Goal: Task Accomplishment & Management: Manage account settings

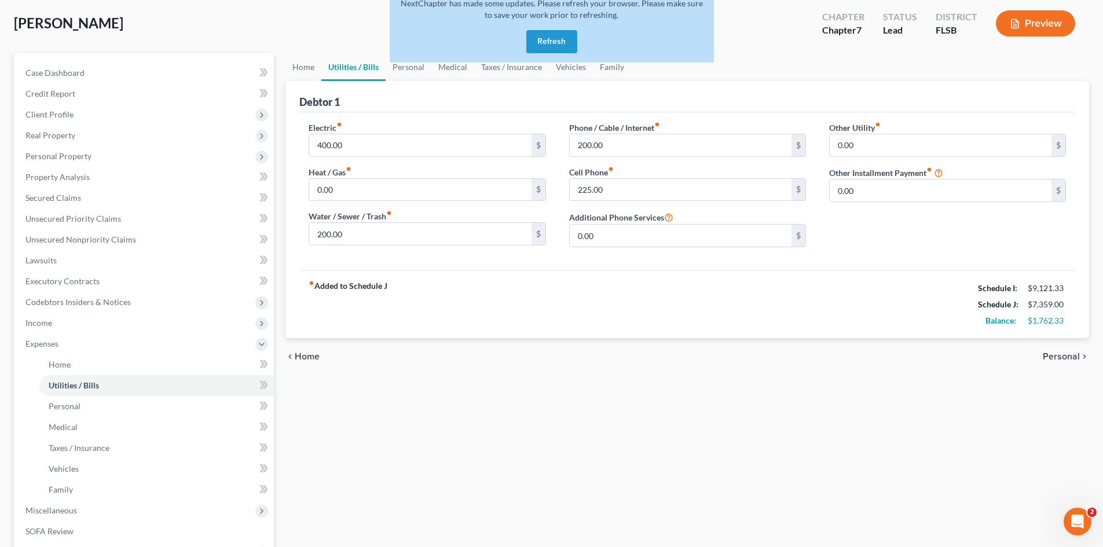
click at [553, 42] on button "Refresh" at bounding box center [551, 41] width 51 height 23
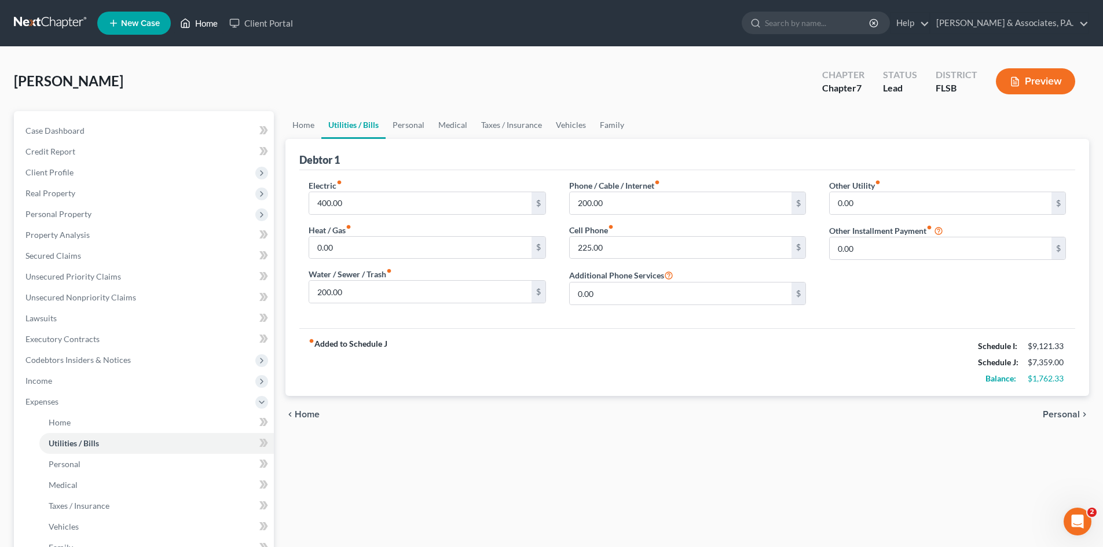
click at [214, 21] on link "Home" at bounding box center [198, 23] width 49 height 21
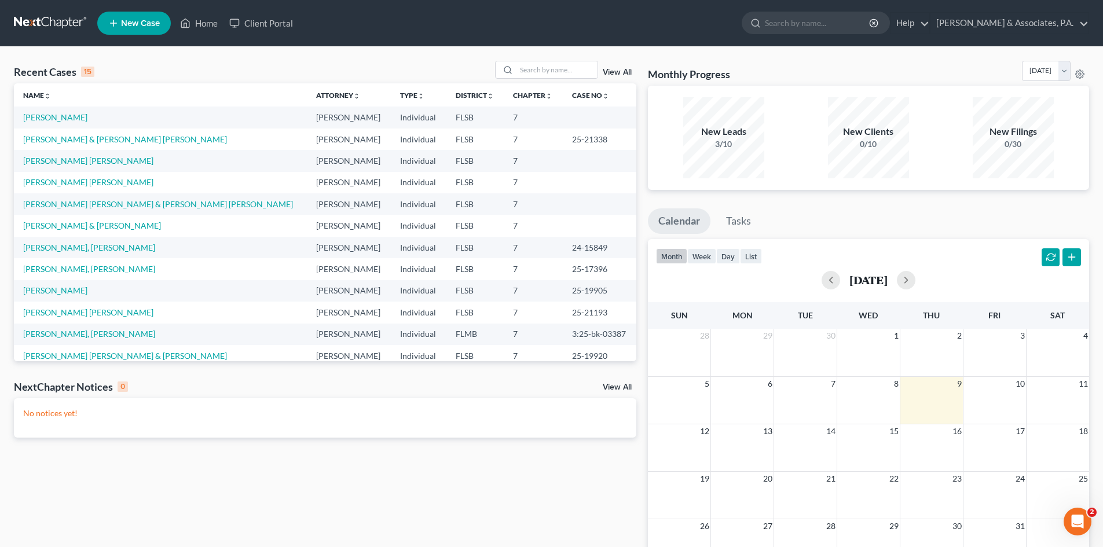
click at [49, 123] on td "[PERSON_NAME]" at bounding box center [160, 117] width 293 height 21
click at [49, 121] on link "[PERSON_NAME]" at bounding box center [55, 117] width 64 height 10
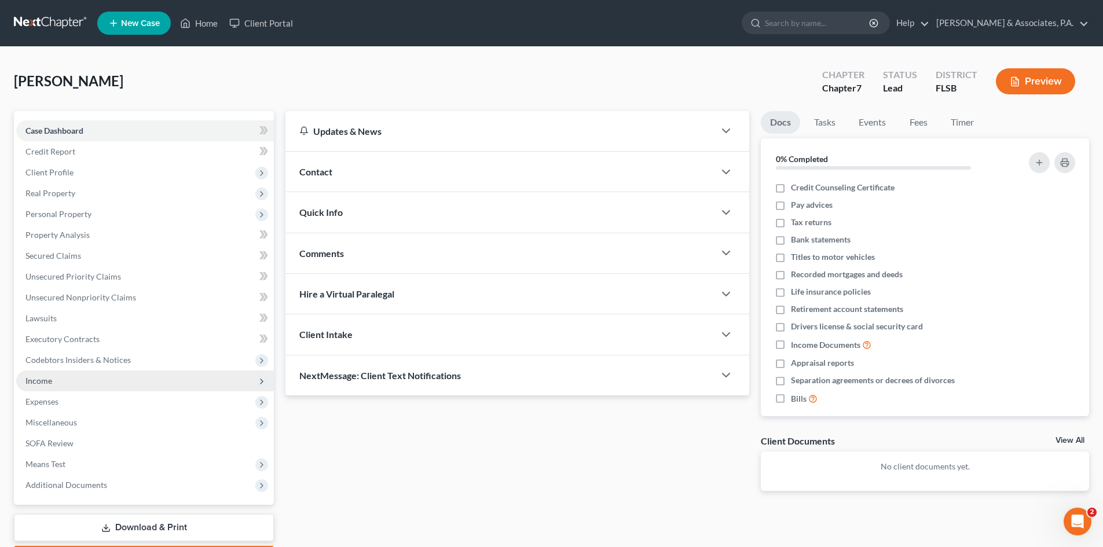
click at [40, 384] on span "Income" at bounding box center [38, 381] width 27 height 10
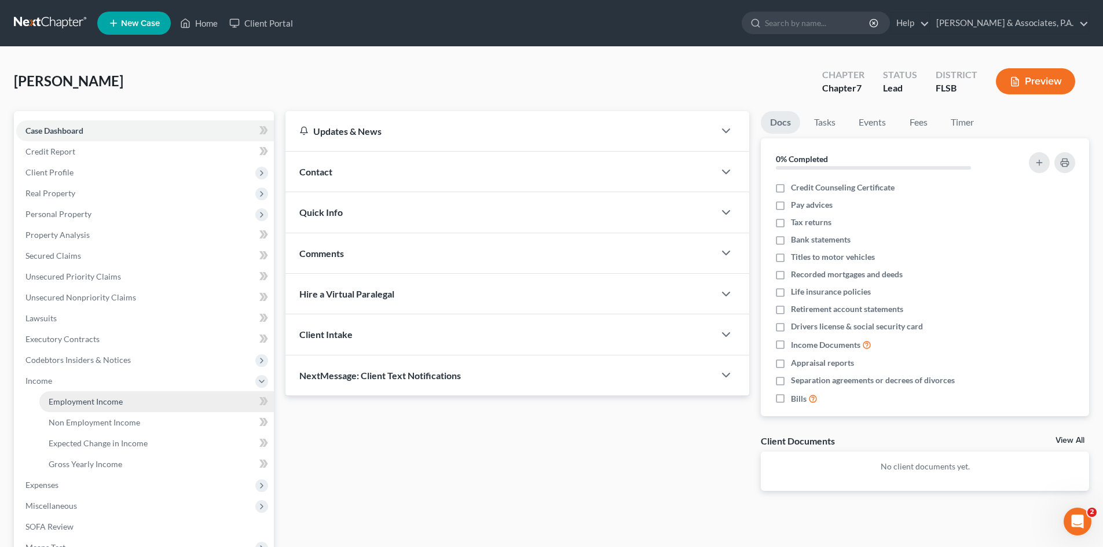
click at [69, 406] on span "Employment Income" at bounding box center [86, 402] width 74 height 10
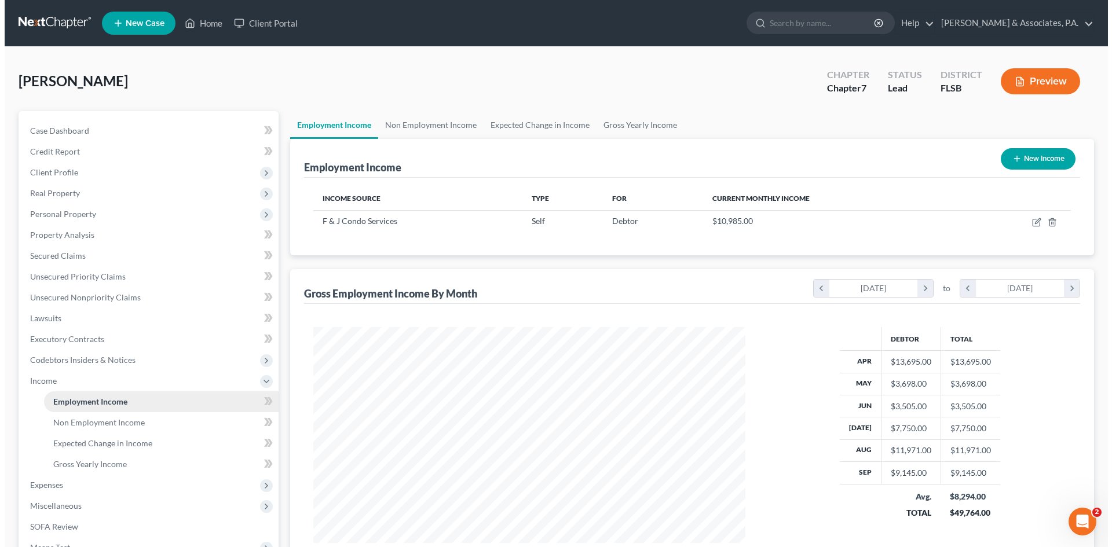
scroll to position [216, 455]
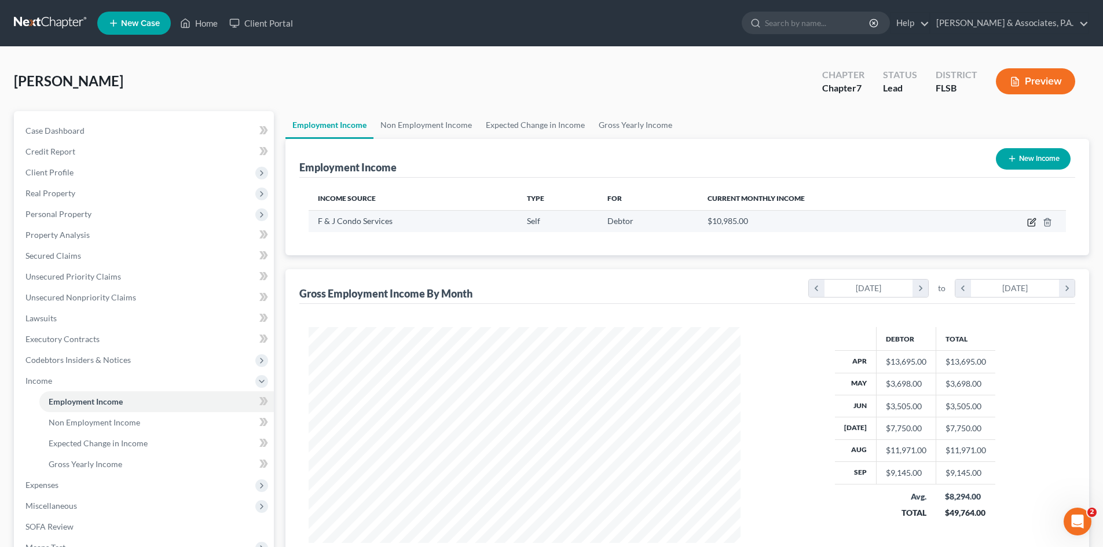
click at [1029, 221] on icon "button" at bounding box center [1031, 222] width 9 height 9
select select "1"
select select "9"
select select "2"
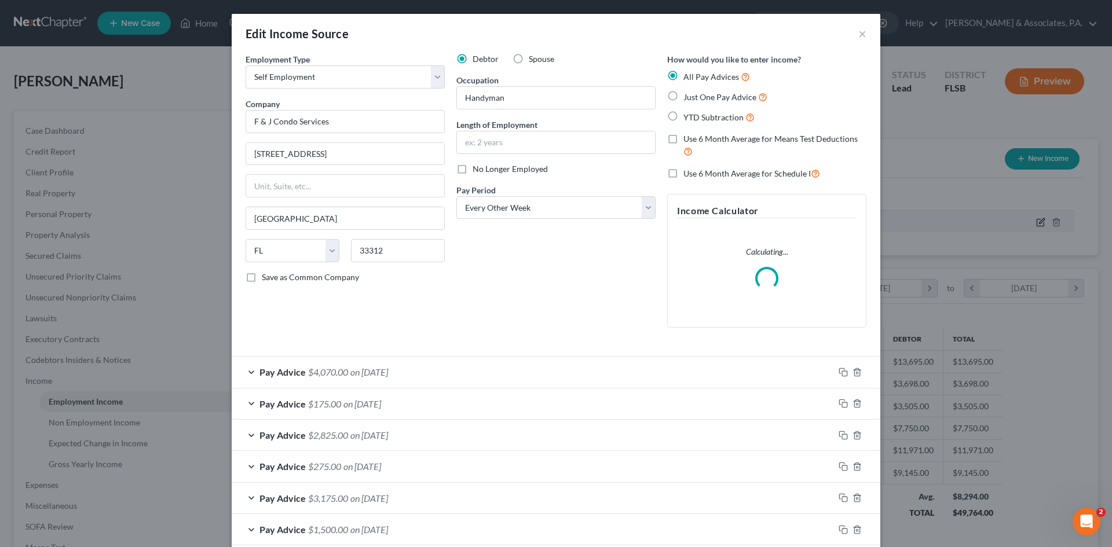
scroll to position [218, 459]
click at [280, 377] on span "Pay Advice" at bounding box center [282, 372] width 46 height 11
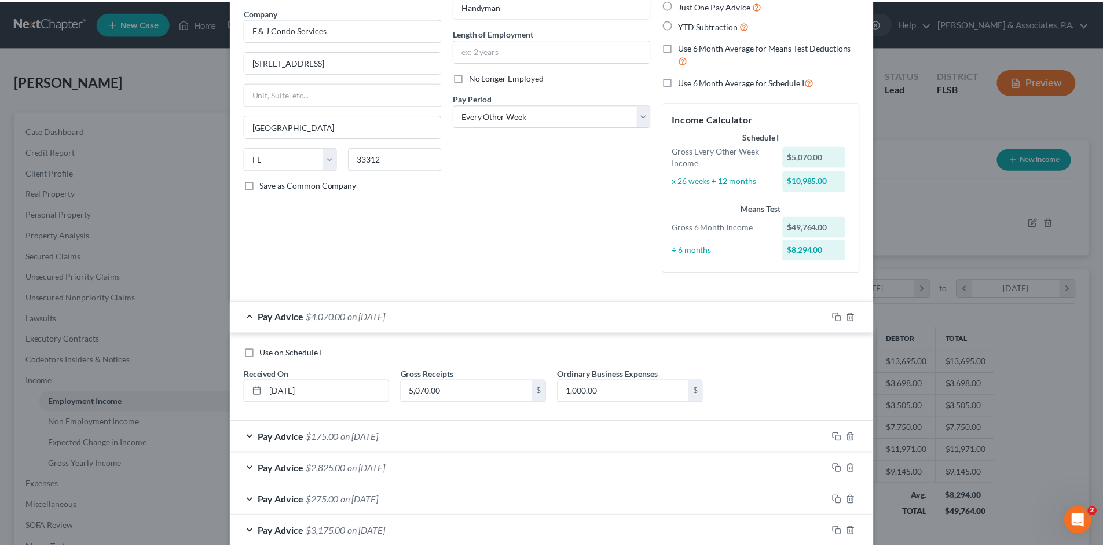
scroll to position [0, 0]
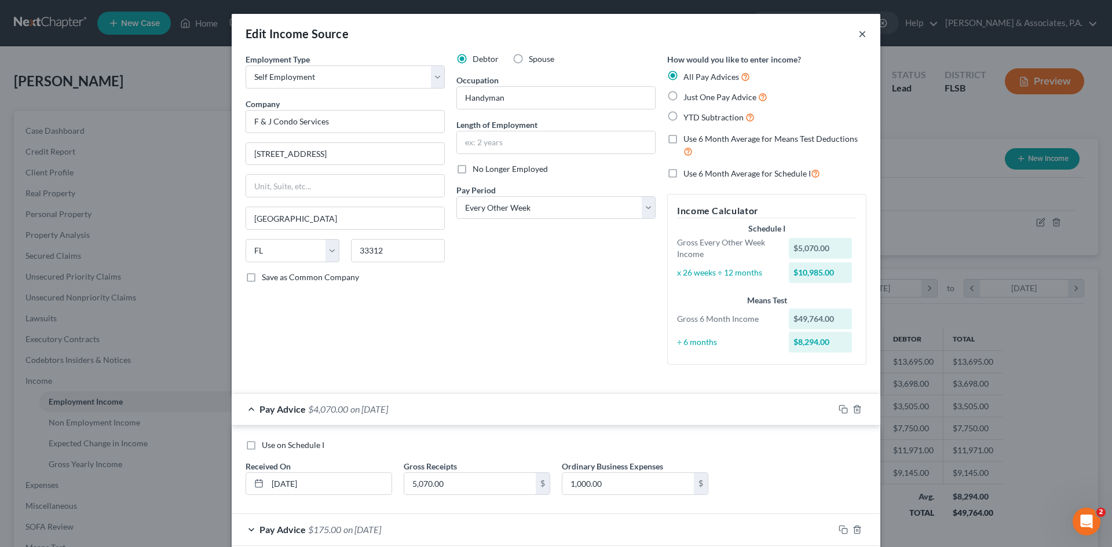
click at [858, 32] on button "×" at bounding box center [862, 34] width 8 height 14
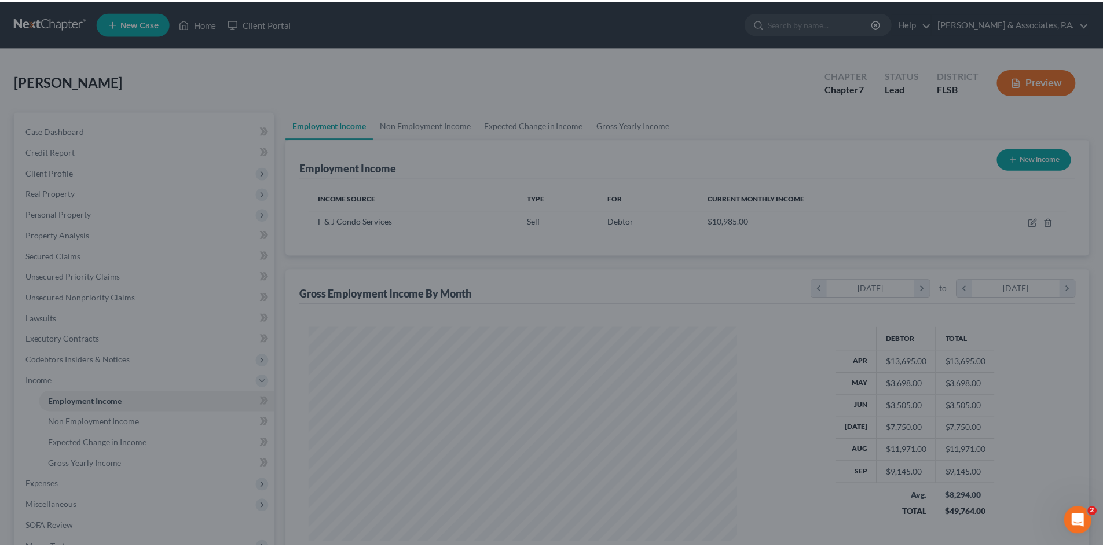
scroll to position [578786, 578546]
